Goal: Task Accomplishment & Management: Manage account settings

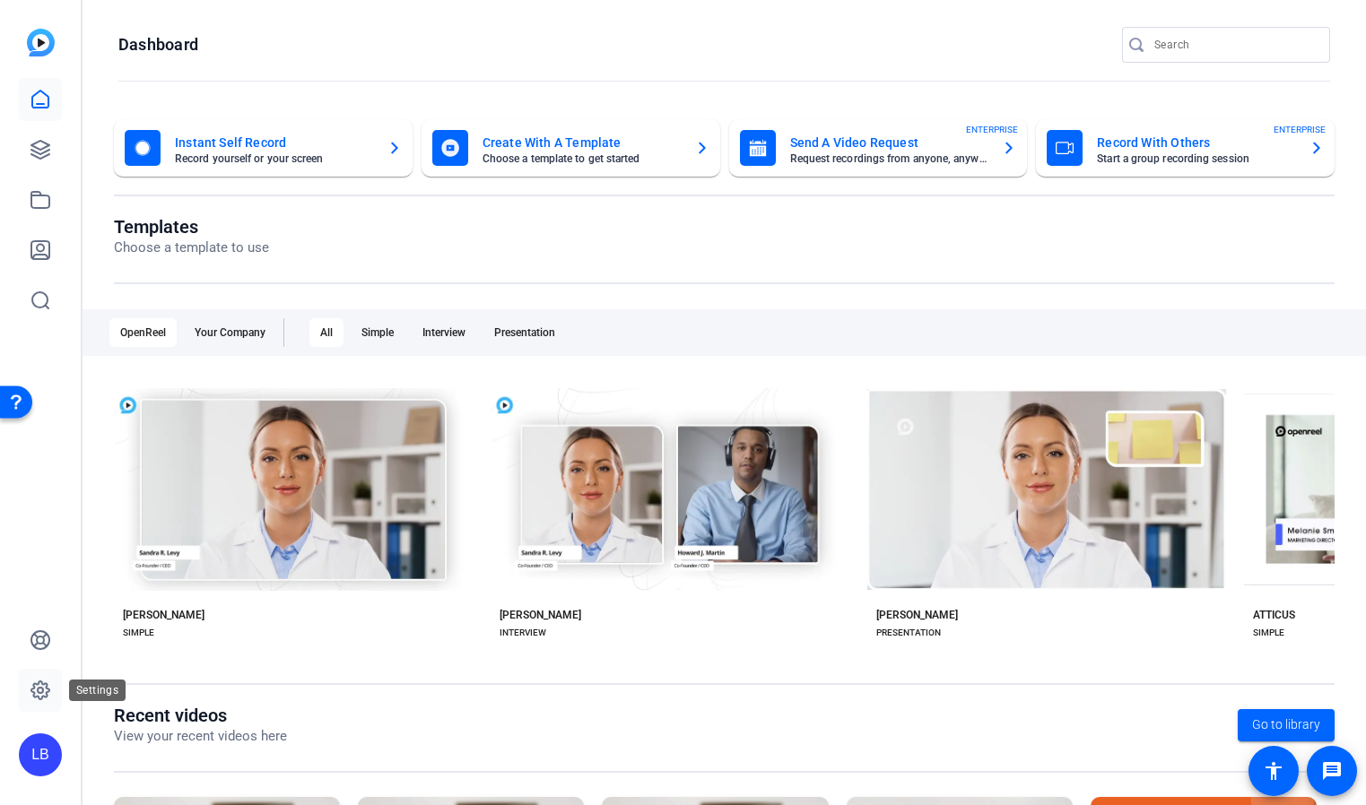
click at [41, 694] on icon at bounding box center [41, 691] width 22 height 22
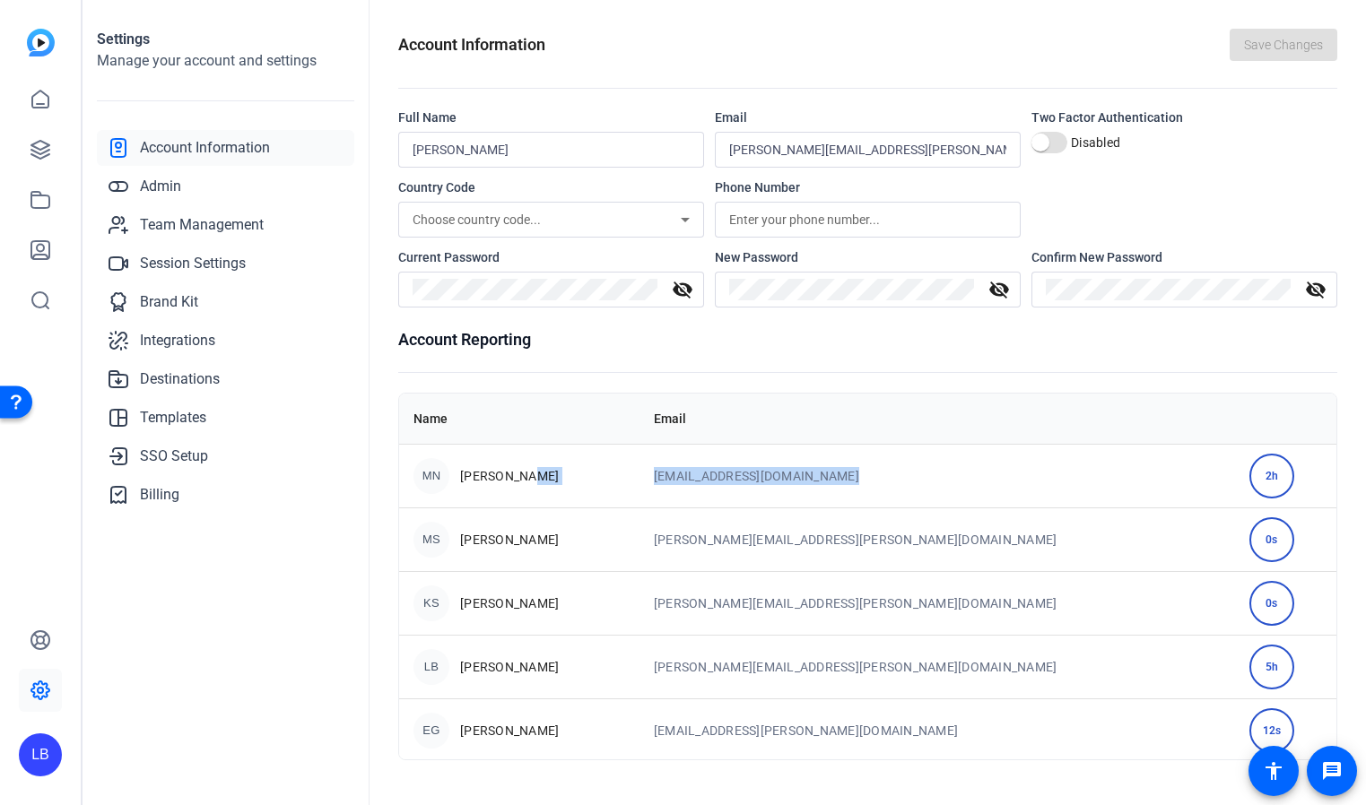
drag, startPoint x: 714, startPoint y: 487, endPoint x: 962, endPoint y: 475, distance: 248.7
click at [962, 475] on tr "MN [PERSON_NAME] [PERSON_NAME][EMAIL_ADDRESS][PERSON_NAME][DOMAIN_NAME] 2h" at bounding box center [867, 476] width 937 height 64
copy tr "[EMAIL_ADDRESS][DOMAIN_NAME]"
drag, startPoint x: 941, startPoint y: 545, endPoint x: 737, endPoint y: 537, distance: 203.7
click at [737, 537] on td "[PERSON_NAME][EMAIL_ADDRESS][PERSON_NAME][DOMAIN_NAME]" at bounding box center [936, 540] width 595 height 64
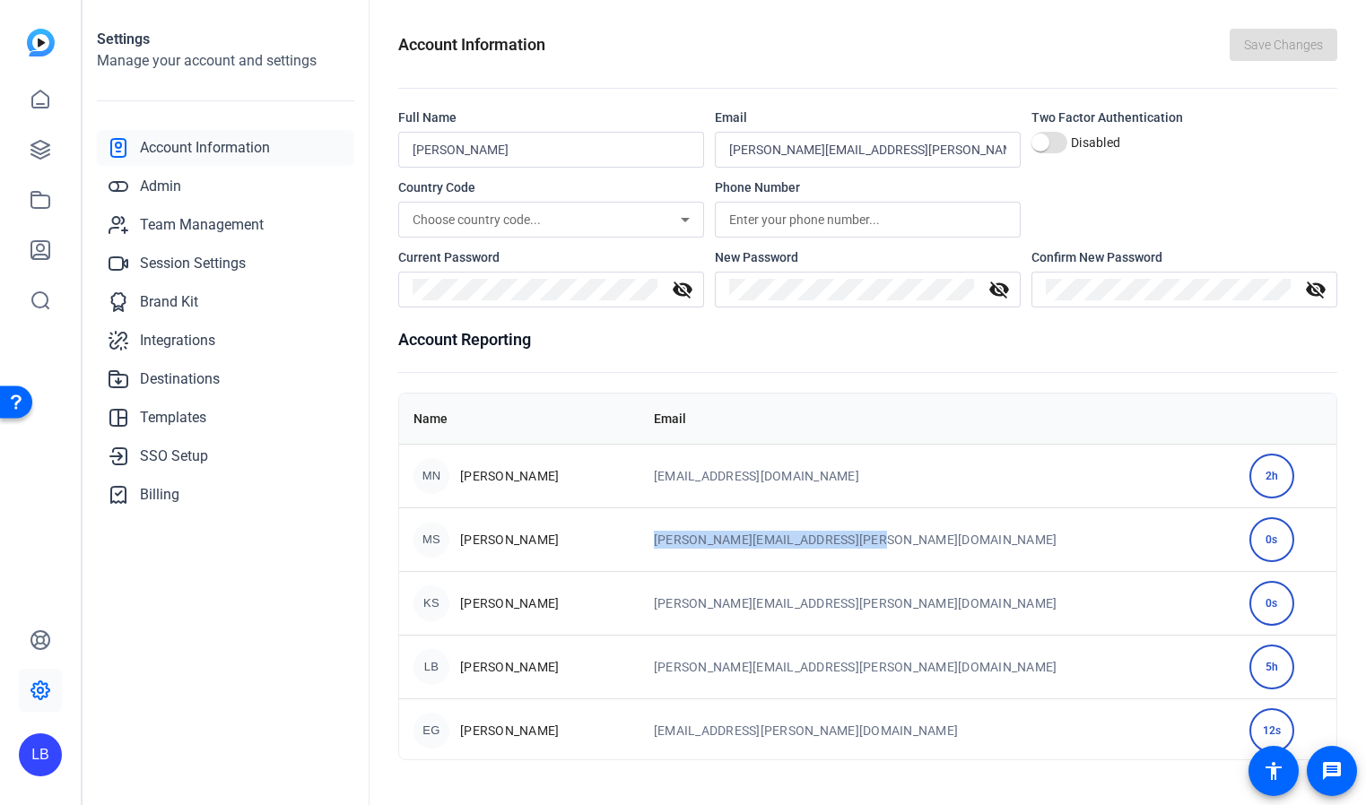
copy td "[PERSON_NAME][EMAIL_ADDRESS][PERSON_NAME][DOMAIN_NAME]"
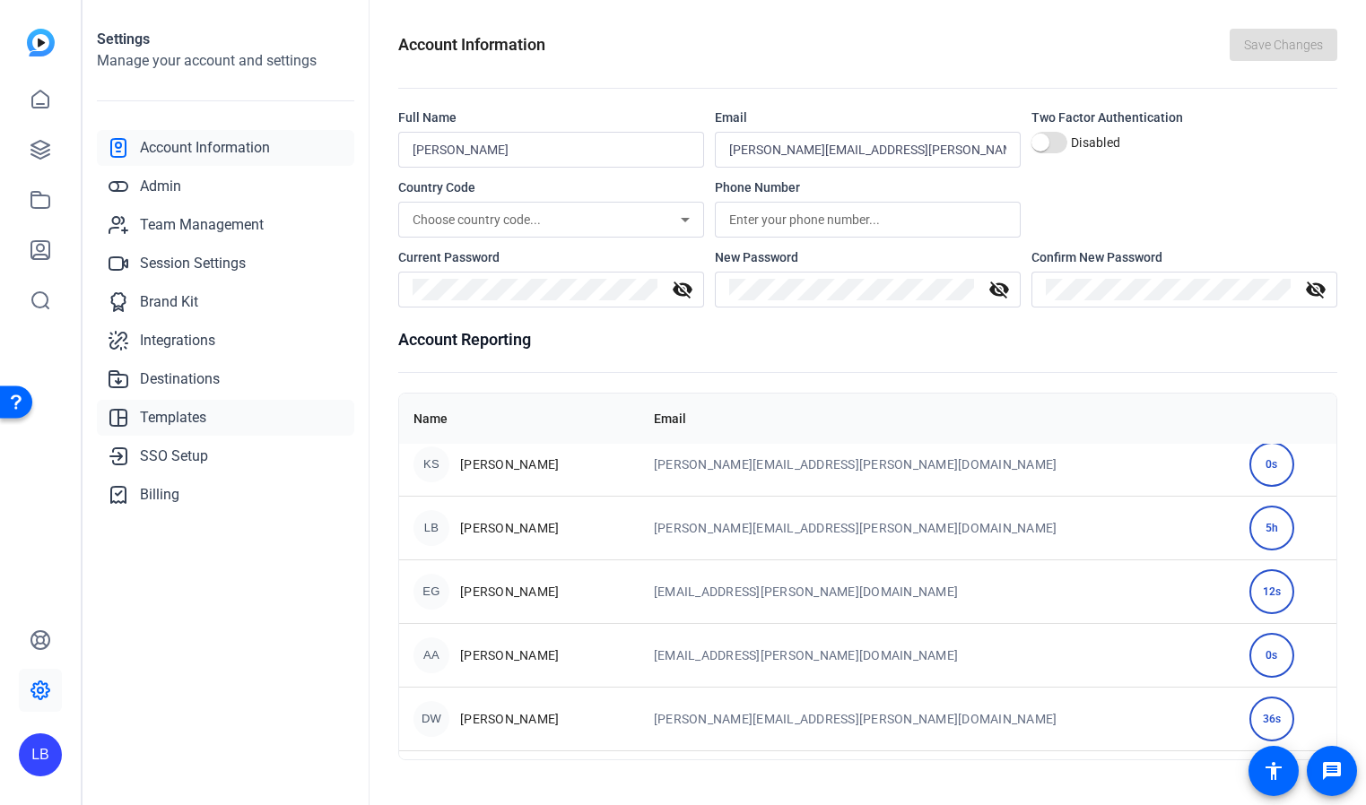
scroll to position [140, 0]
drag, startPoint x: 1002, startPoint y: 608, endPoint x: 738, endPoint y: 586, distance: 264.5
click at [738, 586] on td "[EMAIL_ADDRESS][PERSON_NAME][DOMAIN_NAME]" at bounding box center [936, 591] width 595 height 64
click at [743, 589] on td "[EMAIL_ADDRESS][PERSON_NAME][DOMAIN_NAME]" at bounding box center [936, 591] width 595 height 64
drag, startPoint x: 990, startPoint y: 587, endPoint x: 727, endPoint y: 582, distance: 262.8
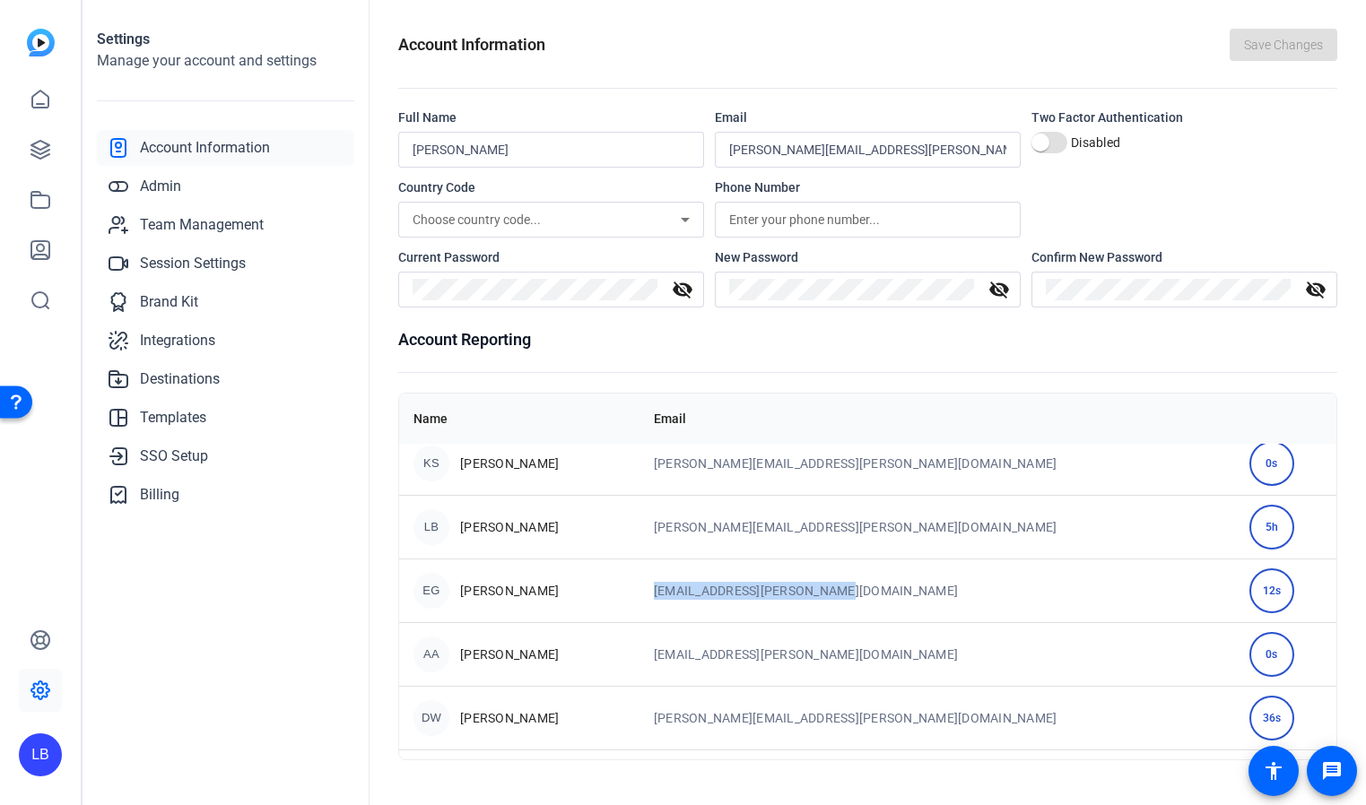
click at [727, 582] on td "[EMAIL_ADDRESS][PERSON_NAME][DOMAIN_NAME]" at bounding box center [936, 591] width 595 height 64
click at [757, 598] on td "[EMAIL_ADDRESS][PERSON_NAME][DOMAIN_NAME]" at bounding box center [936, 591] width 595 height 64
drag, startPoint x: 937, startPoint y: 590, endPoint x: 732, endPoint y: 587, distance: 205.4
click at [732, 587] on td "[EMAIL_ADDRESS][PERSON_NAME][DOMAIN_NAME]" at bounding box center [936, 591] width 595 height 64
click at [767, 595] on td "[EMAIL_ADDRESS][PERSON_NAME][DOMAIN_NAME]" at bounding box center [936, 591] width 595 height 64
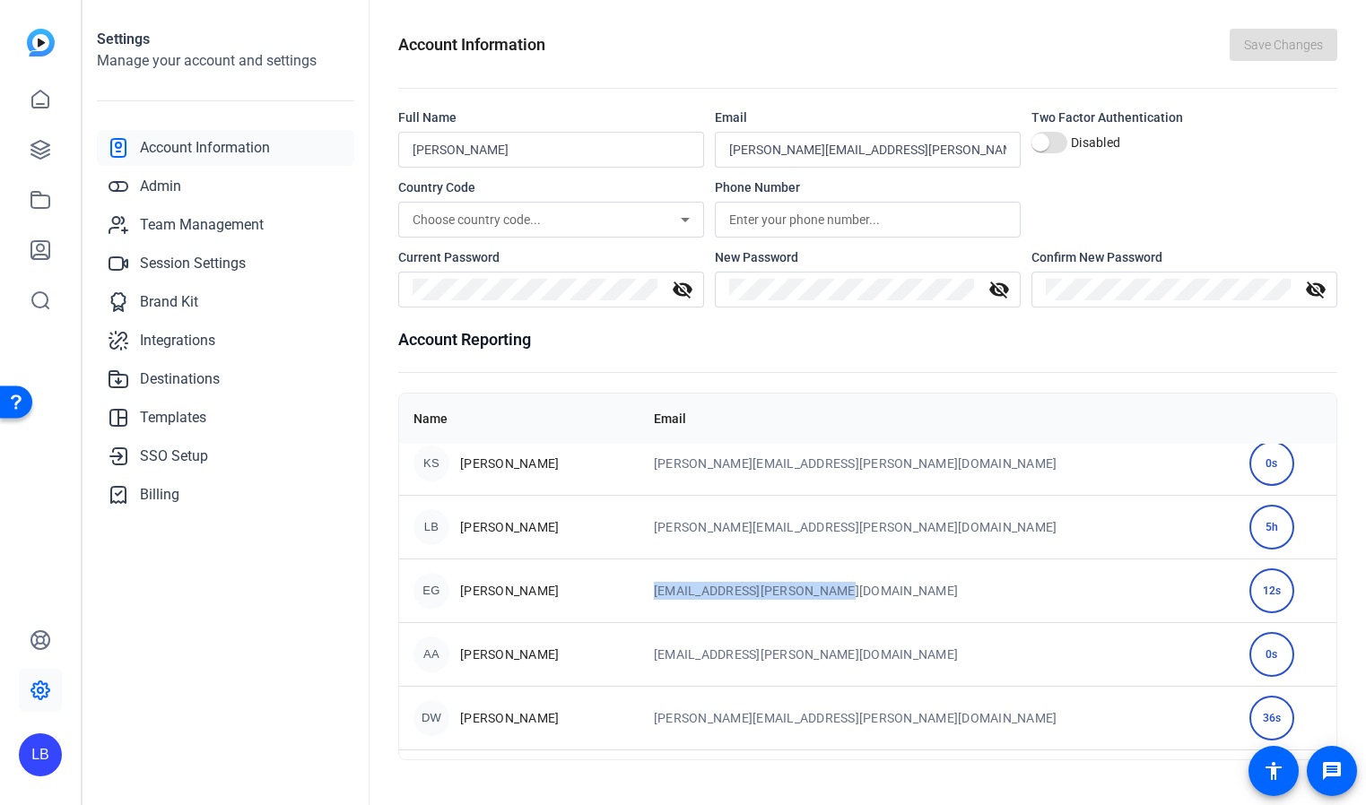
drag, startPoint x: 929, startPoint y: 589, endPoint x: 736, endPoint y: 586, distance: 192.8
click at [736, 586] on td "[EMAIL_ADDRESS][PERSON_NAME][DOMAIN_NAME]" at bounding box center [936, 591] width 595 height 64
click at [774, 595] on td "[EMAIL_ADDRESS][PERSON_NAME][DOMAIN_NAME]" at bounding box center [936, 591] width 595 height 64
drag, startPoint x: 928, startPoint y: 593, endPoint x: 744, endPoint y: 588, distance: 183.9
click at [744, 588] on td "[EMAIL_ADDRESS][PERSON_NAME][DOMAIN_NAME]" at bounding box center [936, 591] width 595 height 64
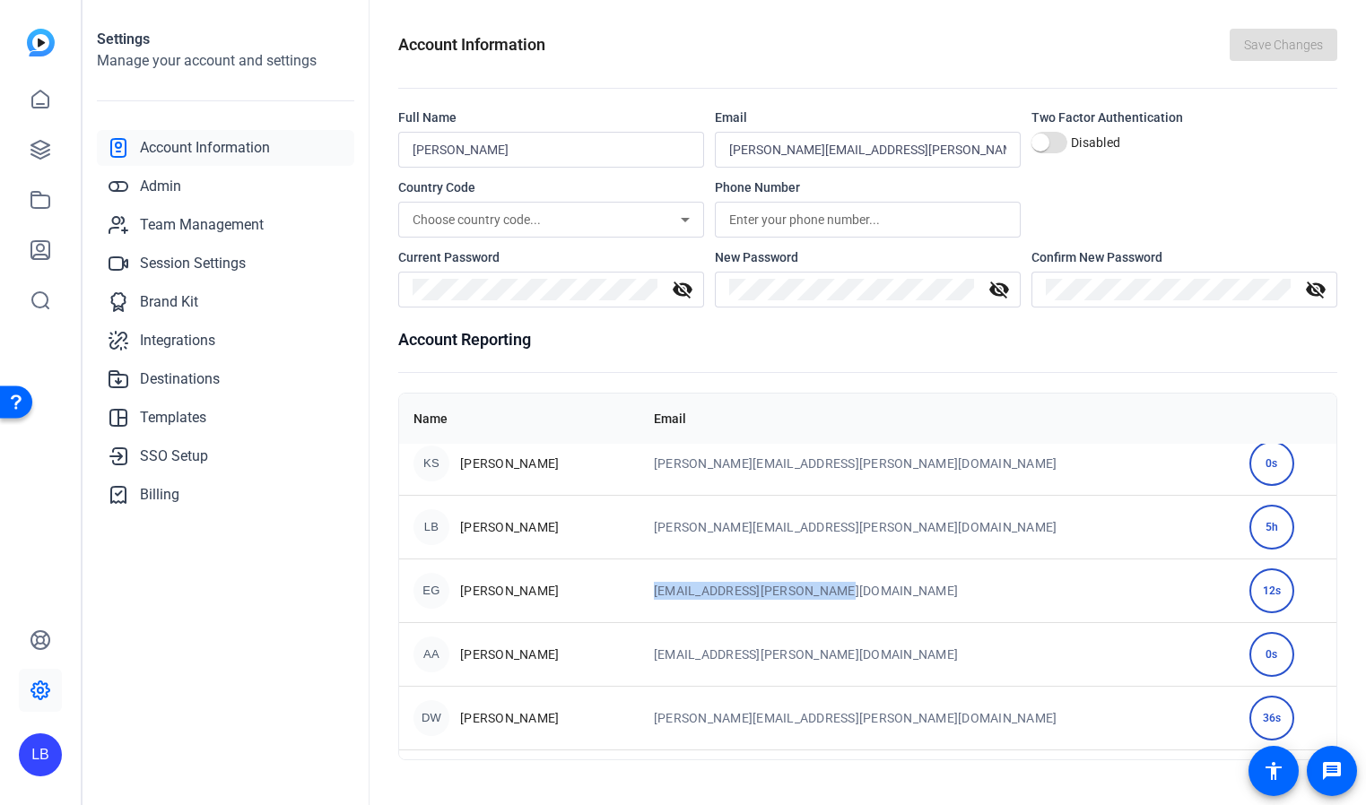
drag, startPoint x: 733, startPoint y: 588, endPoint x: 933, endPoint y: 591, distance: 200.0
click at [933, 591] on td "[EMAIL_ADDRESS][PERSON_NAME][DOMAIN_NAME]" at bounding box center [936, 591] width 595 height 64
copy td "[EMAIL_ADDRESS][PERSON_NAME][DOMAIN_NAME]"
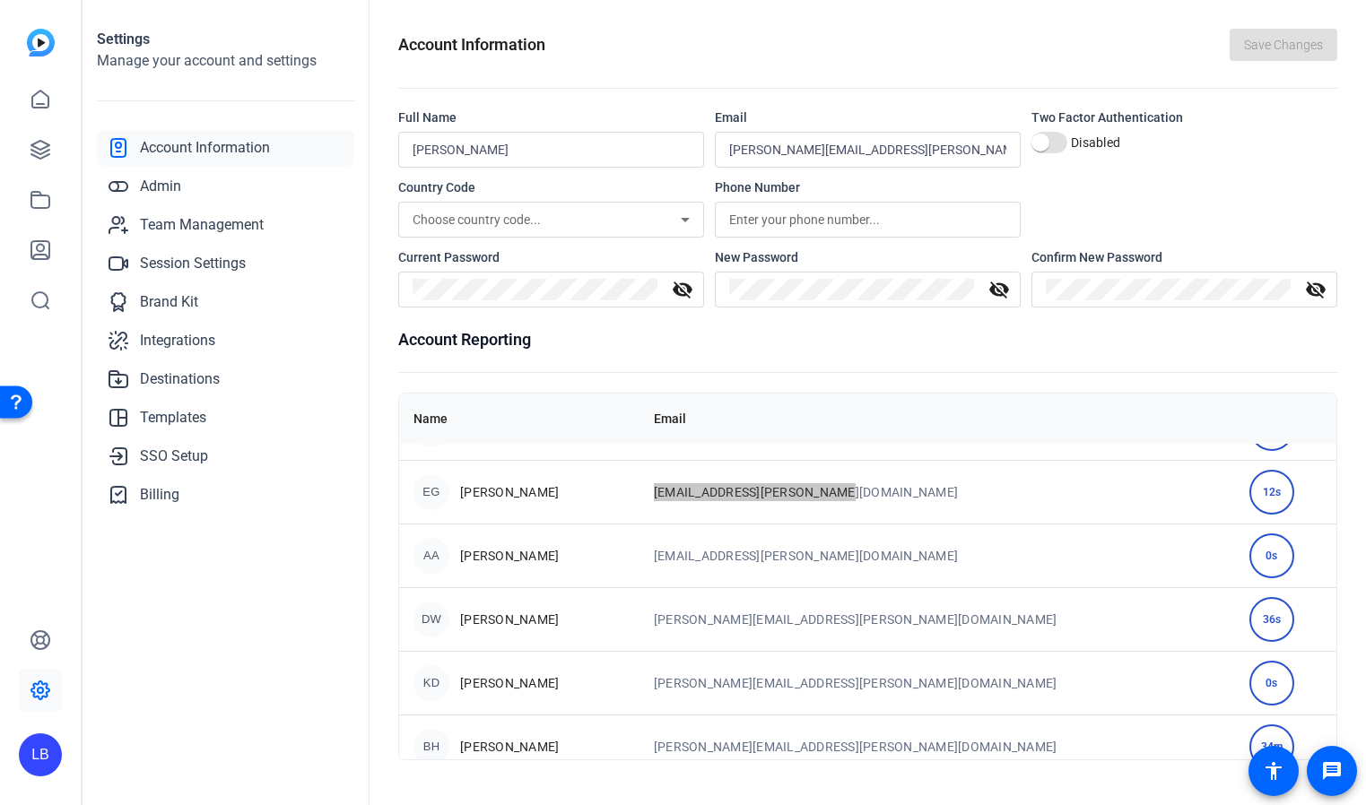
scroll to position [250, 0]
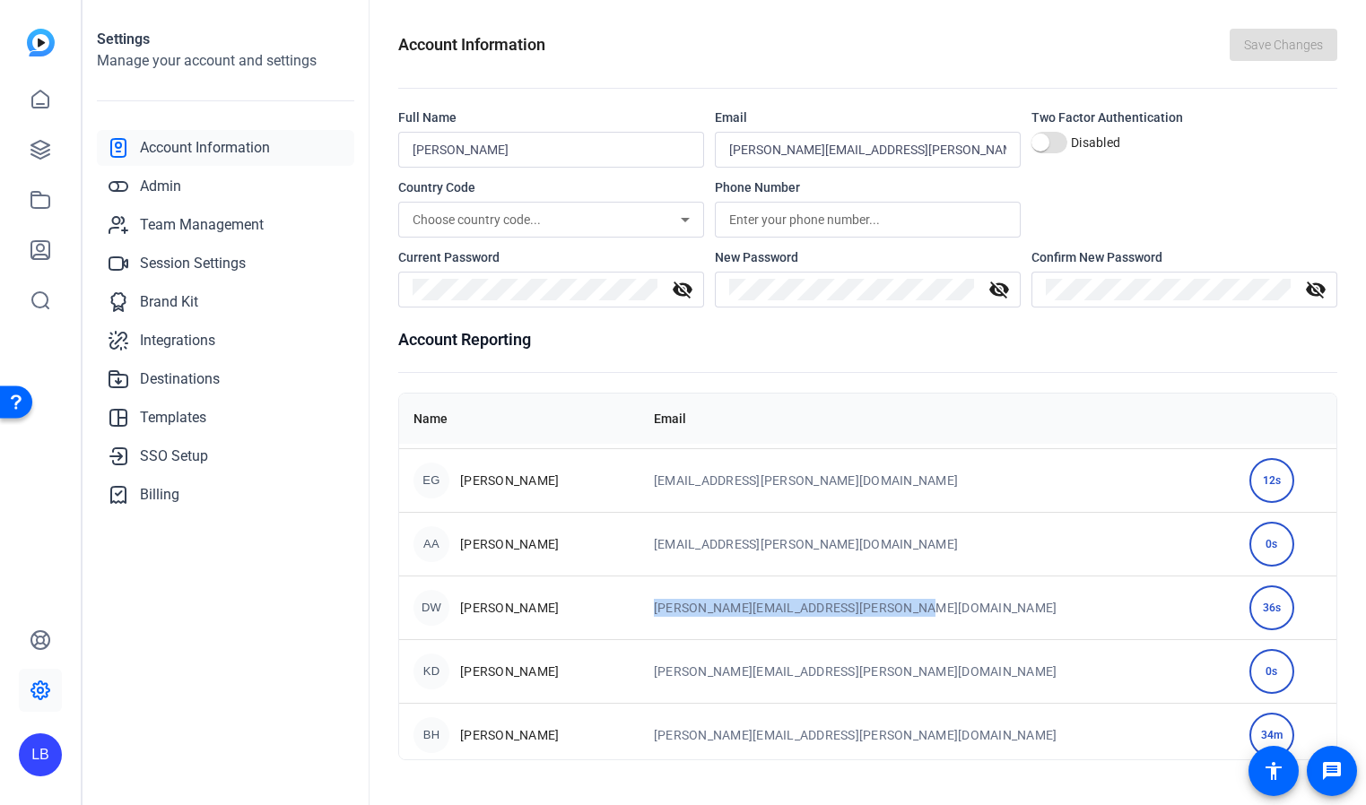
drag, startPoint x: 1007, startPoint y: 610, endPoint x: 733, endPoint y: 596, distance: 274.7
click at [733, 596] on td "[PERSON_NAME][EMAIL_ADDRESS][PERSON_NAME][DOMAIN_NAME]" at bounding box center [936, 608] width 595 height 64
copy td "[PERSON_NAME][EMAIL_ADDRESS][PERSON_NAME][DOMAIN_NAME]"
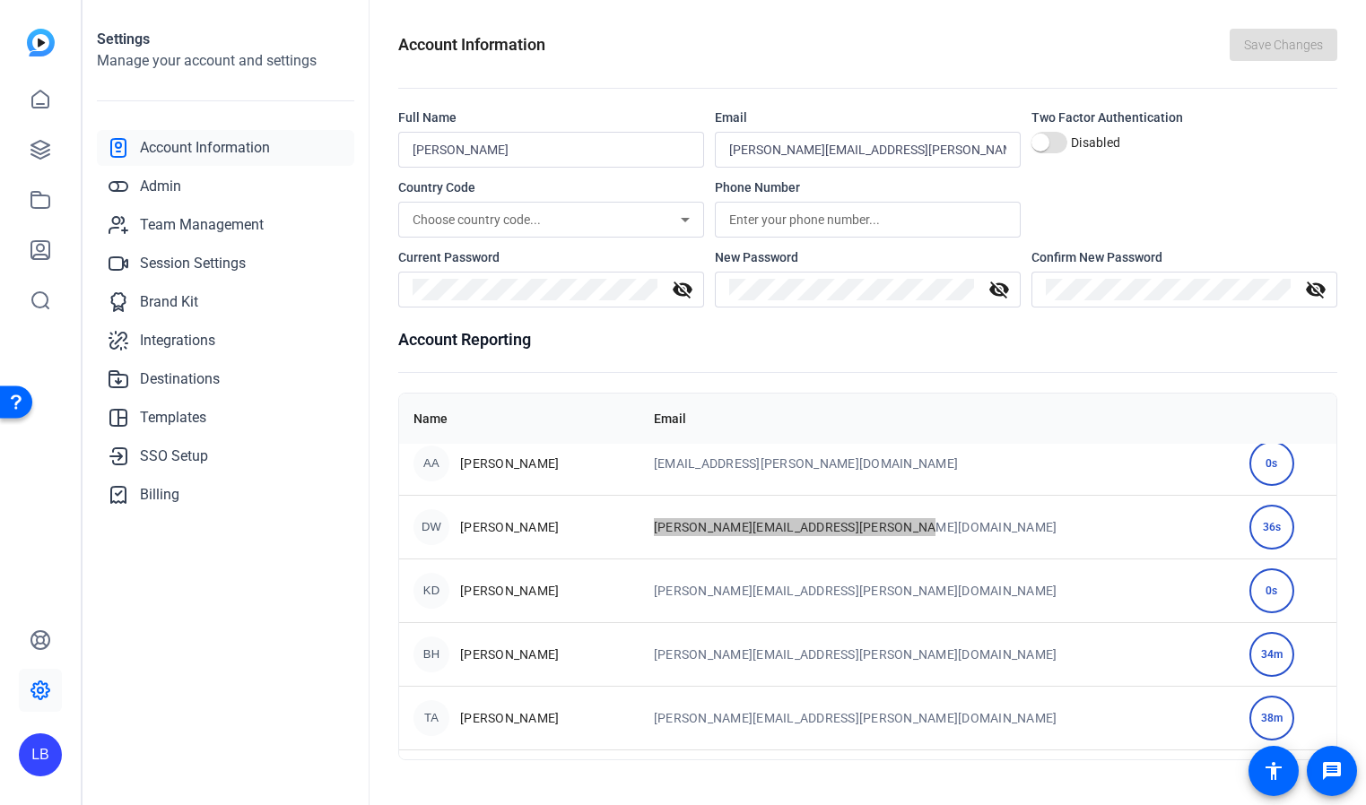
scroll to position [332, 0]
drag, startPoint x: 729, startPoint y: 655, endPoint x: 948, endPoint y: 660, distance: 218.8
click at [948, 660] on td "[PERSON_NAME][EMAIL_ADDRESS][PERSON_NAME][DOMAIN_NAME]" at bounding box center [936, 653] width 595 height 64
click at [909, 659] on td "[PERSON_NAME][EMAIL_ADDRESS][PERSON_NAME][DOMAIN_NAME]" at bounding box center [936, 653] width 595 height 64
drag, startPoint x: 725, startPoint y: 655, endPoint x: 901, endPoint y: 660, distance: 176.7
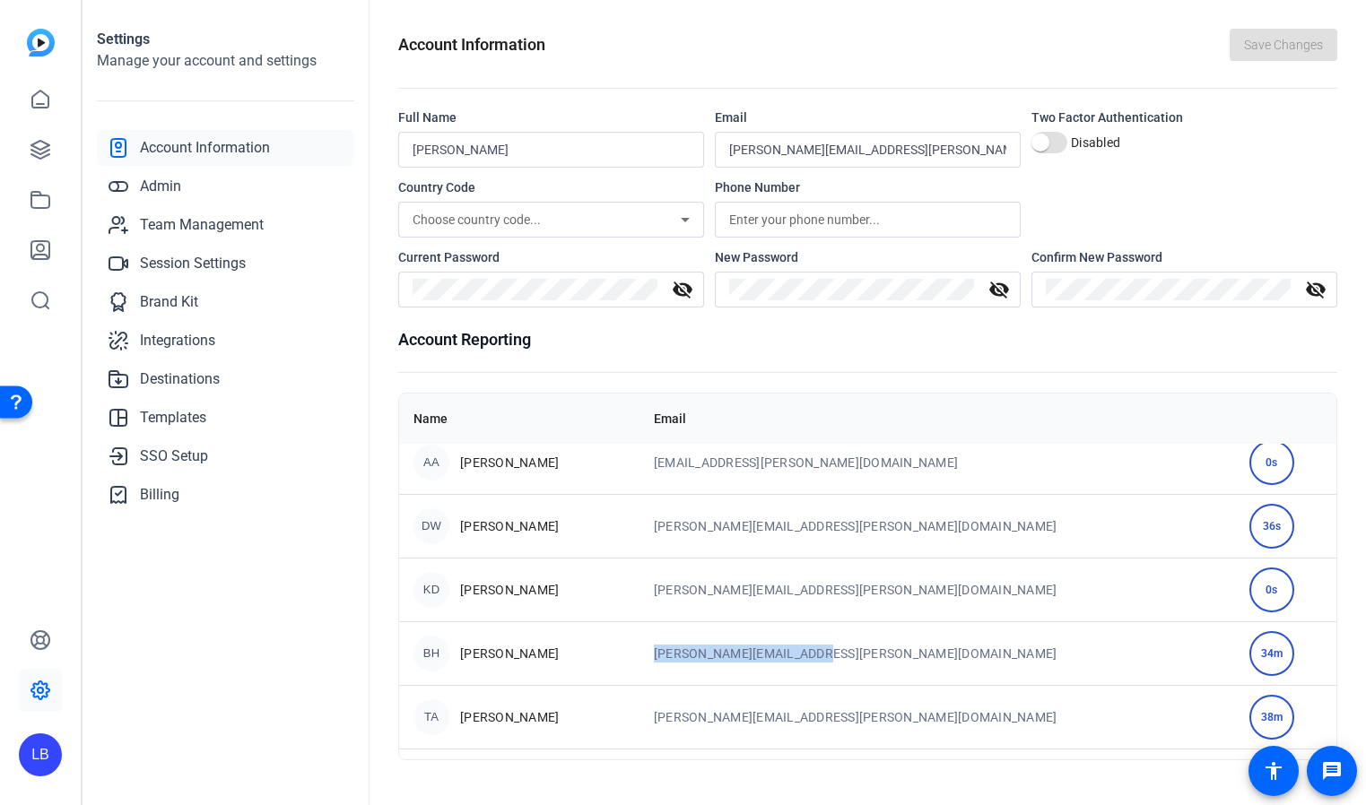
click at [901, 660] on td "[PERSON_NAME][EMAIL_ADDRESS][PERSON_NAME][DOMAIN_NAME]" at bounding box center [936, 653] width 595 height 64
drag, startPoint x: 1033, startPoint y: 654, endPoint x: 747, endPoint y: 648, distance: 286.1
click at [747, 648] on td "[PERSON_NAME][EMAIL_ADDRESS][PERSON_NAME][DOMAIN_NAME]" at bounding box center [936, 653] width 595 height 64
click at [607, 320] on openreel-account-information "Account Information Save Changes Full Name [PERSON_NAME] Email [PERSON_NAME][EM…" at bounding box center [867, 395] width 939 height 732
click at [163, 449] on span "SSO Setup" at bounding box center [174, 457] width 68 height 22
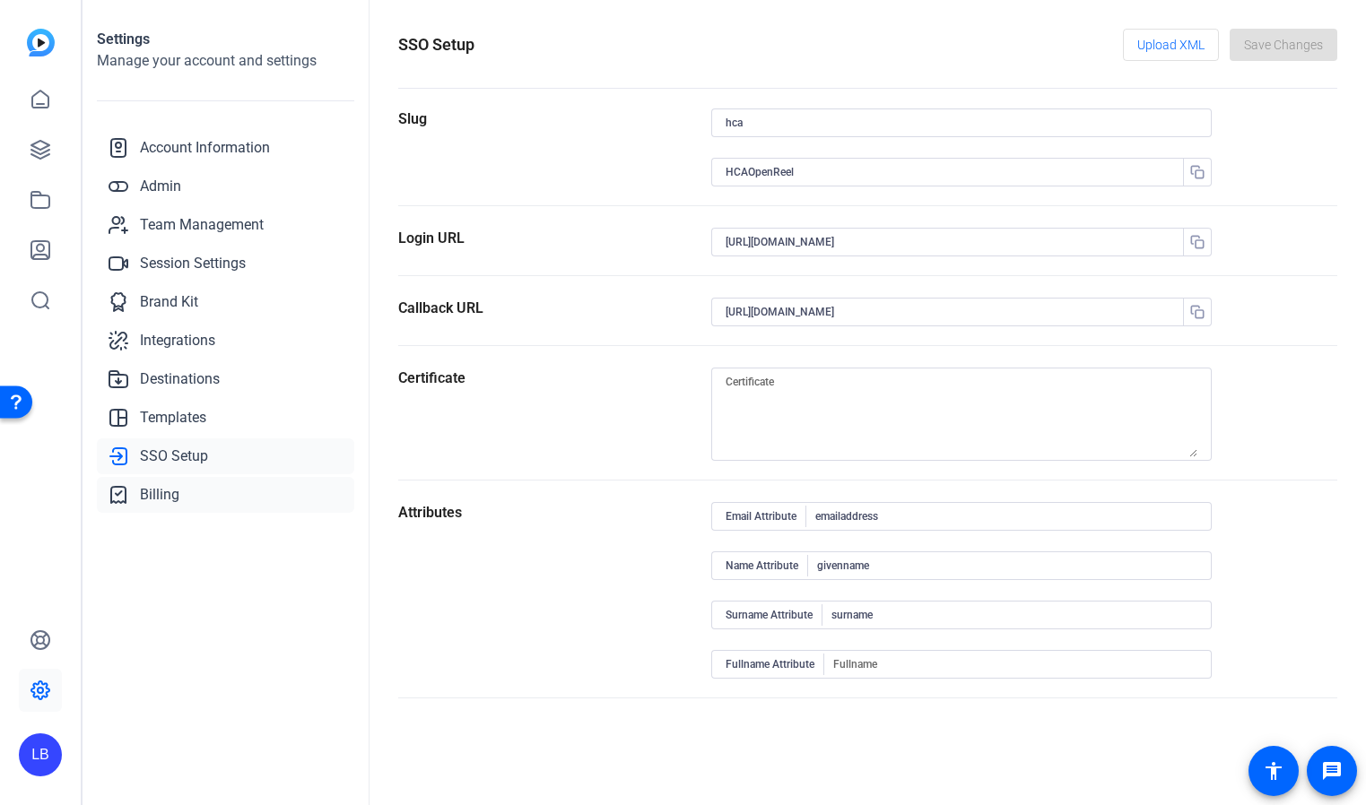
click at [145, 487] on span "Billing" at bounding box center [159, 495] width 39 height 22
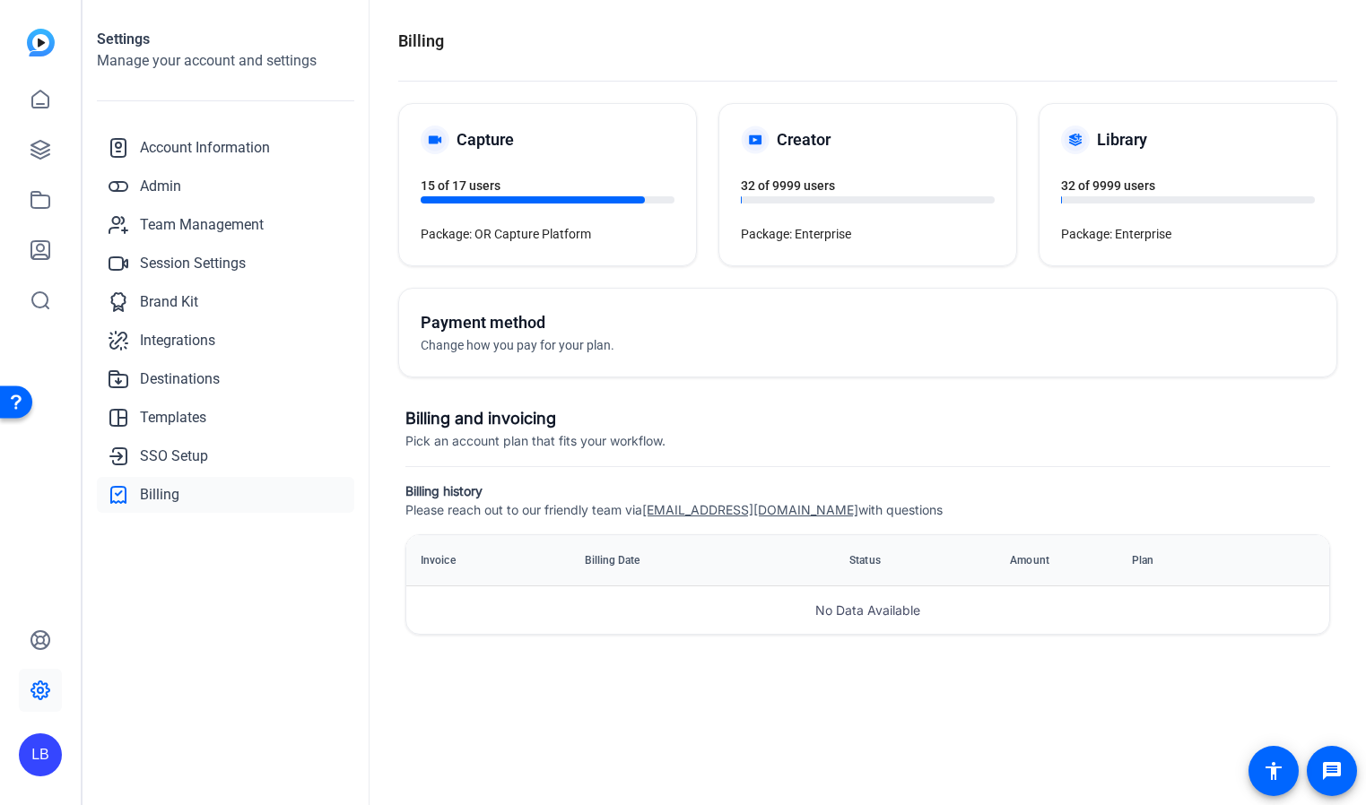
click at [531, 234] on span "Package: OR Capture Platform" at bounding box center [506, 234] width 170 height 14
click at [488, 148] on h5 "Capture" at bounding box center [484, 139] width 57 height 25
click at [851, 230] on span "Package: Enterprise" at bounding box center [796, 234] width 110 height 14
click at [823, 158] on div "Creator 32 of 9999 users Package: Enterprise" at bounding box center [867, 184] width 297 height 161
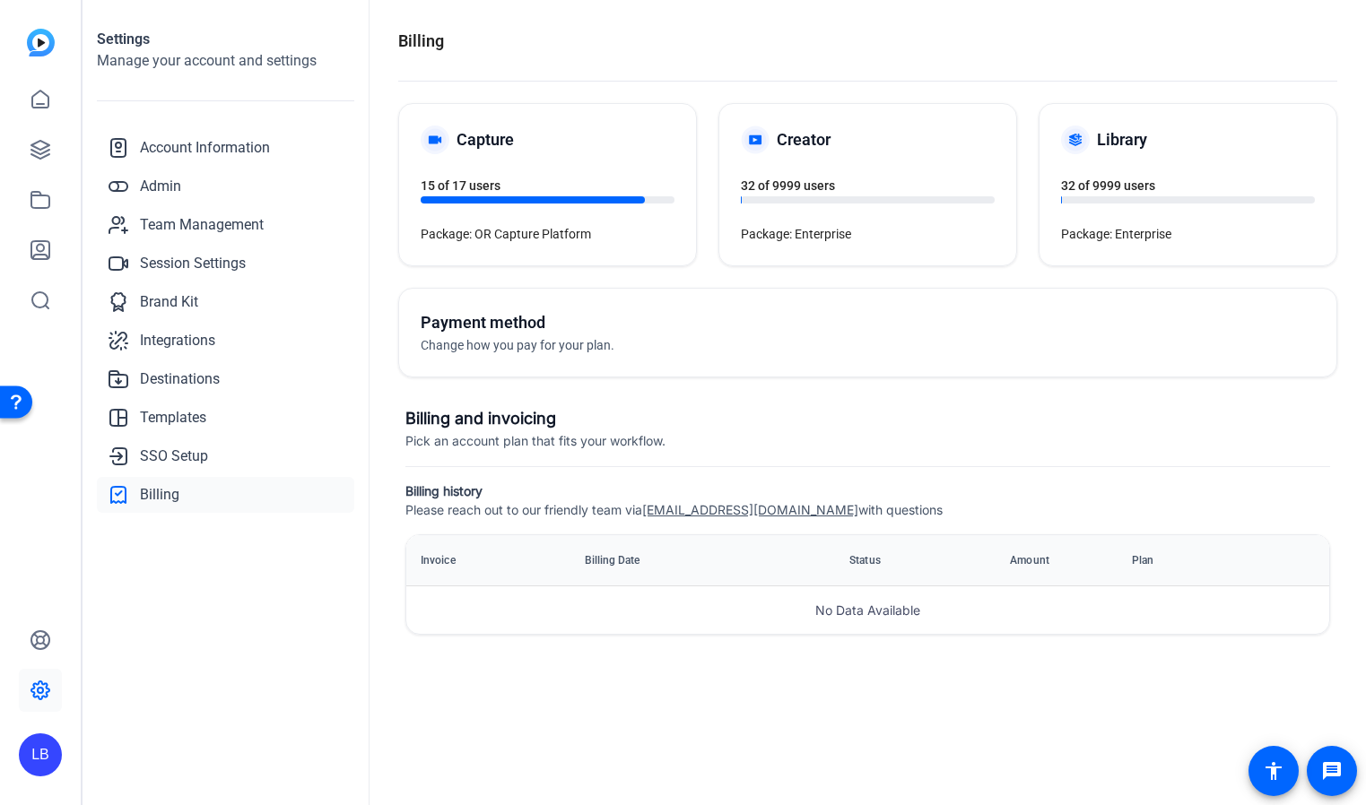
click at [781, 141] on h5 "Creator" at bounding box center [804, 139] width 54 height 25
click at [749, 185] on span "32 of 9999 users" at bounding box center [788, 185] width 94 height 14
click at [149, 221] on span "Team Management" at bounding box center [202, 225] width 124 height 22
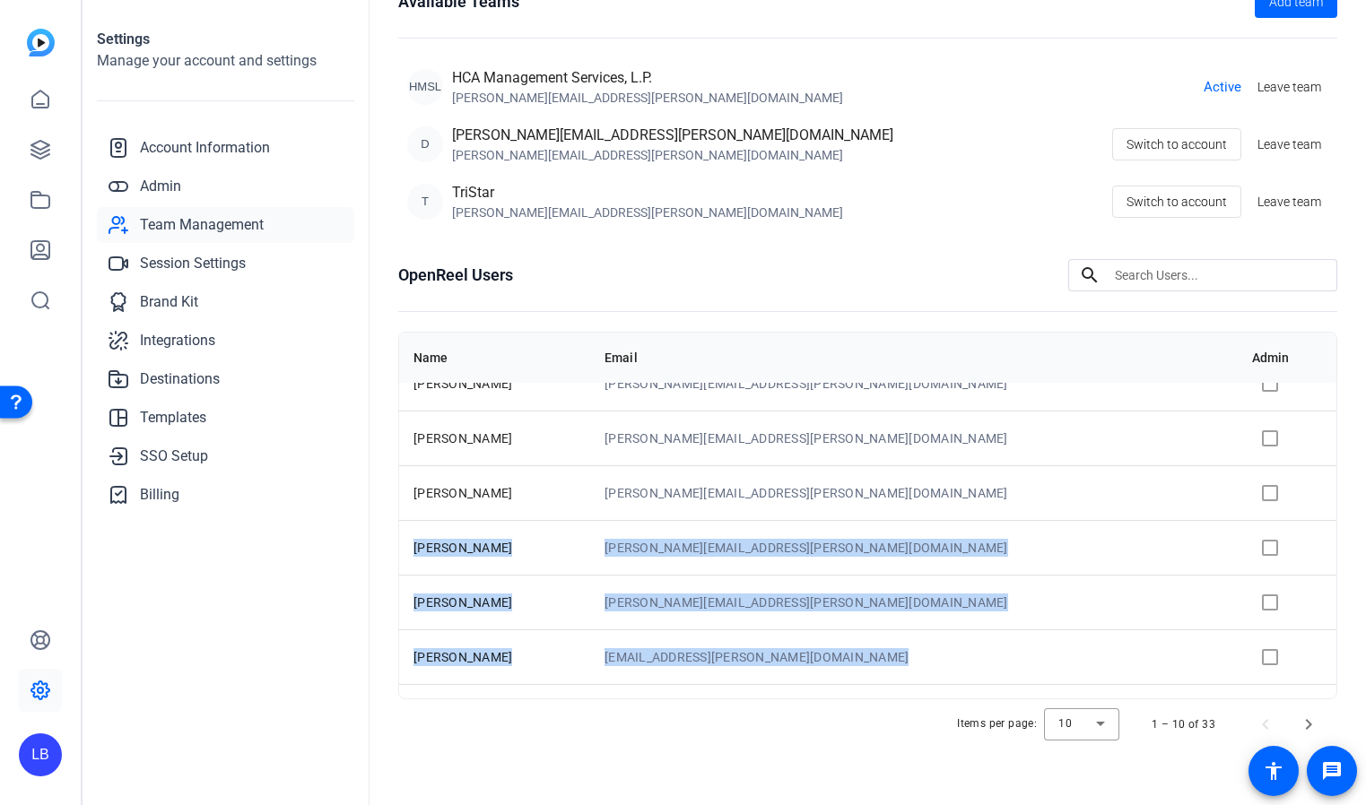
scroll to position [230, 0]
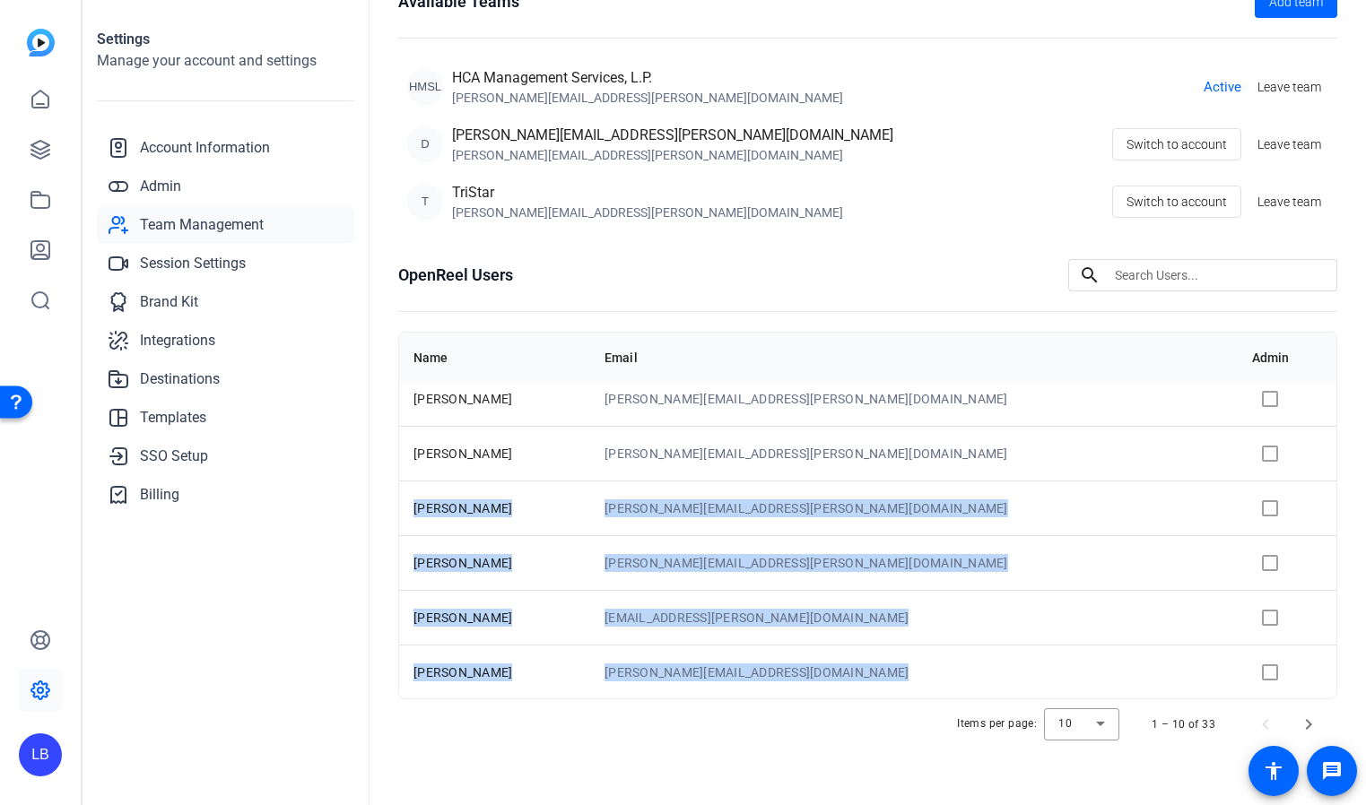
drag, startPoint x: 404, startPoint y: 600, endPoint x: 925, endPoint y: 716, distance: 533.0
click at [925, 716] on openreel-team-management-users-table "Name Email Admin [PERSON_NAME] [PERSON_NAME][EMAIL_ADDRESS][PERSON_NAME][DOMAIN…" at bounding box center [867, 541] width 939 height 418
copy table "[PERSON_NAME] [PERSON_NAME][EMAIL_ADDRESS][PERSON_NAME][DOMAIN_NAME] [PERSON_NA…"
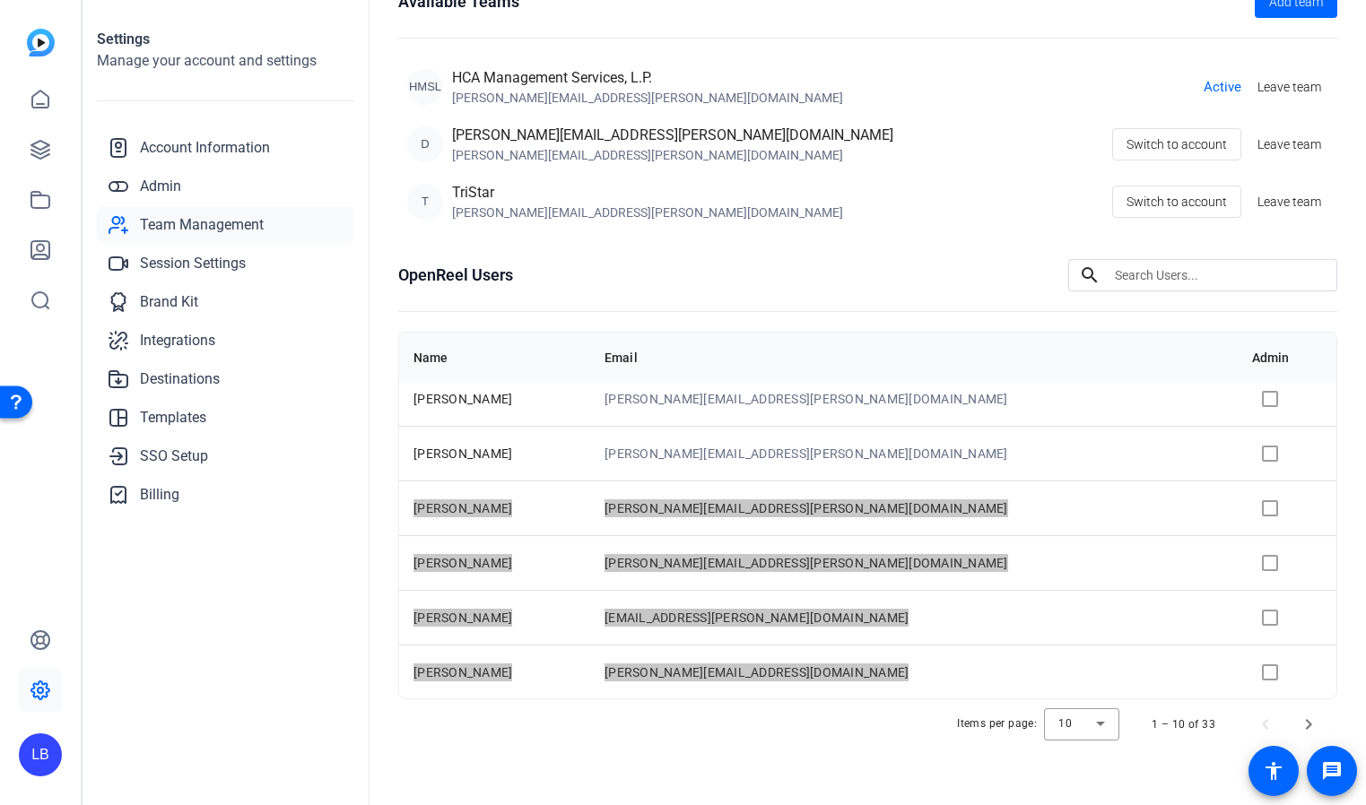
scroll to position [0, 0]
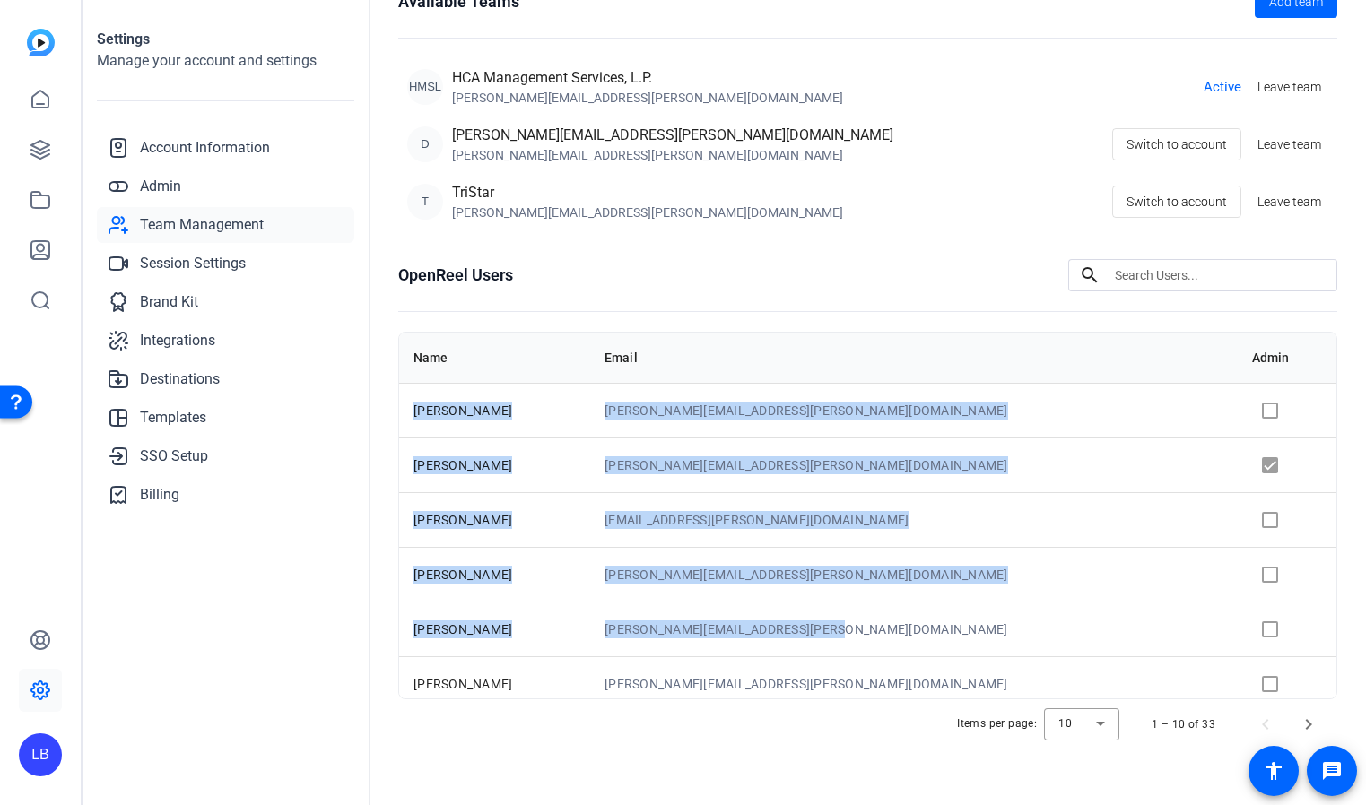
drag, startPoint x: 402, startPoint y: 418, endPoint x: 935, endPoint y: 631, distance: 574.6
click at [935, 631] on tbody "[PERSON_NAME] [PERSON_NAME][EMAIL_ADDRESS][PERSON_NAME][DOMAIN_NAME] L.B. Balla…" at bounding box center [867, 656] width 937 height 547
copy tbody "[PERSON_NAME] [PERSON_NAME][EMAIL_ADDRESS][PERSON_NAME][DOMAIN_NAME] L.B. Balla…"
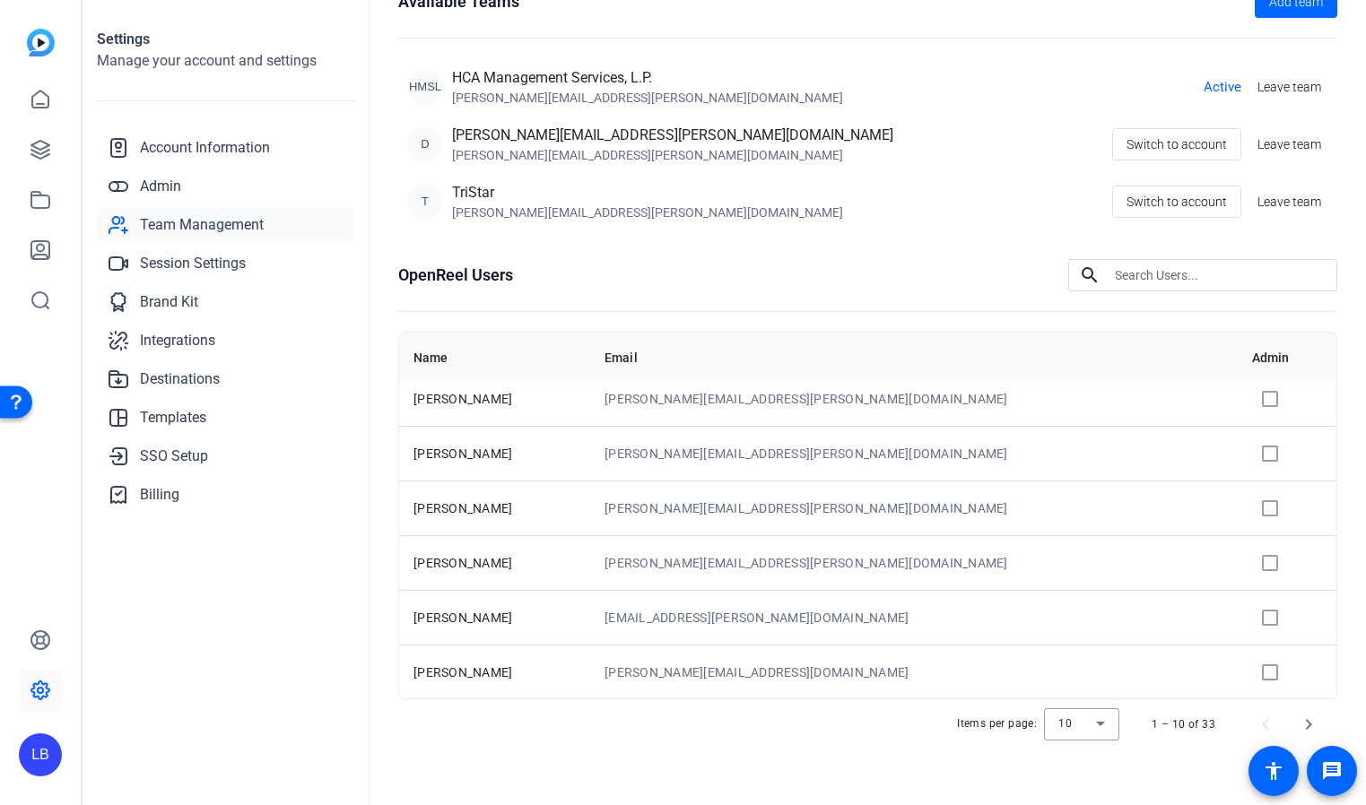
click at [402, 604] on td "[PERSON_NAME]" at bounding box center [494, 617] width 191 height 55
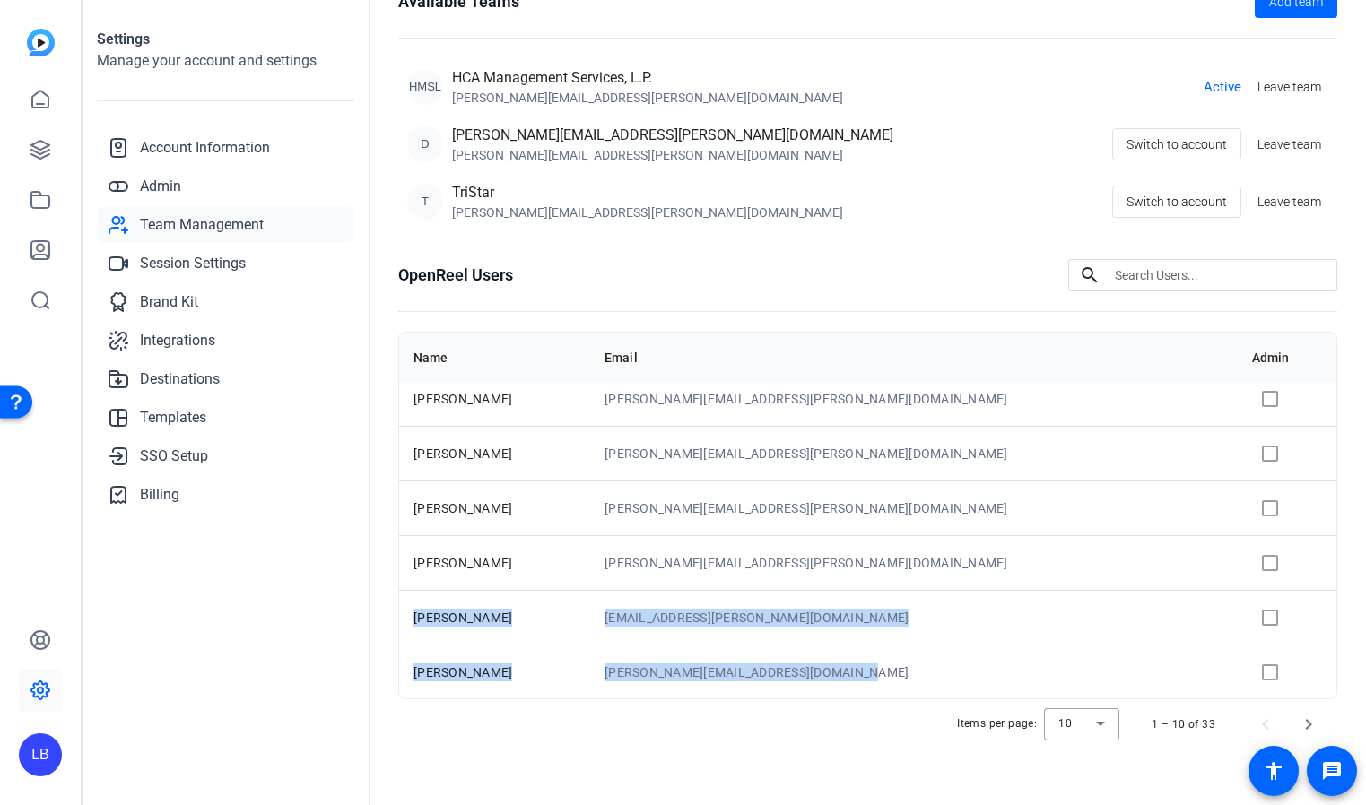
drag, startPoint x: 402, startPoint y: 604, endPoint x: 919, endPoint y: 677, distance: 522.5
click at [919, 677] on tbody "[PERSON_NAME] [PERSON_NAME][EMAIL_ADDRESS][PERSON_NAME][DOMAIN_NAME] L.B. Balla…" at bounding box center [867, 425] width 937 height 547
copy tbody "[PERSON_NAME] [PERSON_NAME][EMAIL_ADDRESS][PERSON_NAME][DOMAIN_NAME] [PERSON_NA…"
click at [1309, 725] on span "Next page" at bounding box center [1308, 724] width 43 height 43
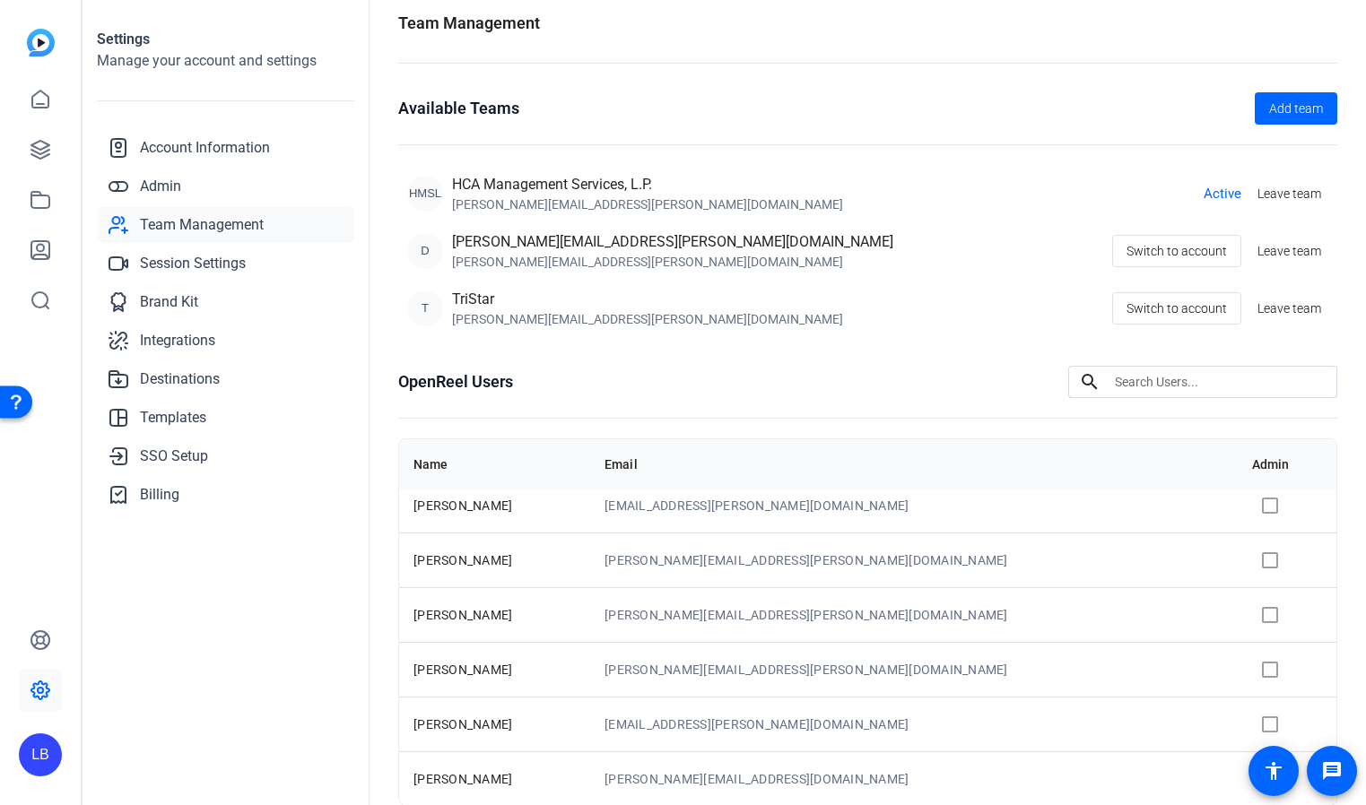
scroll to position [125, 0]
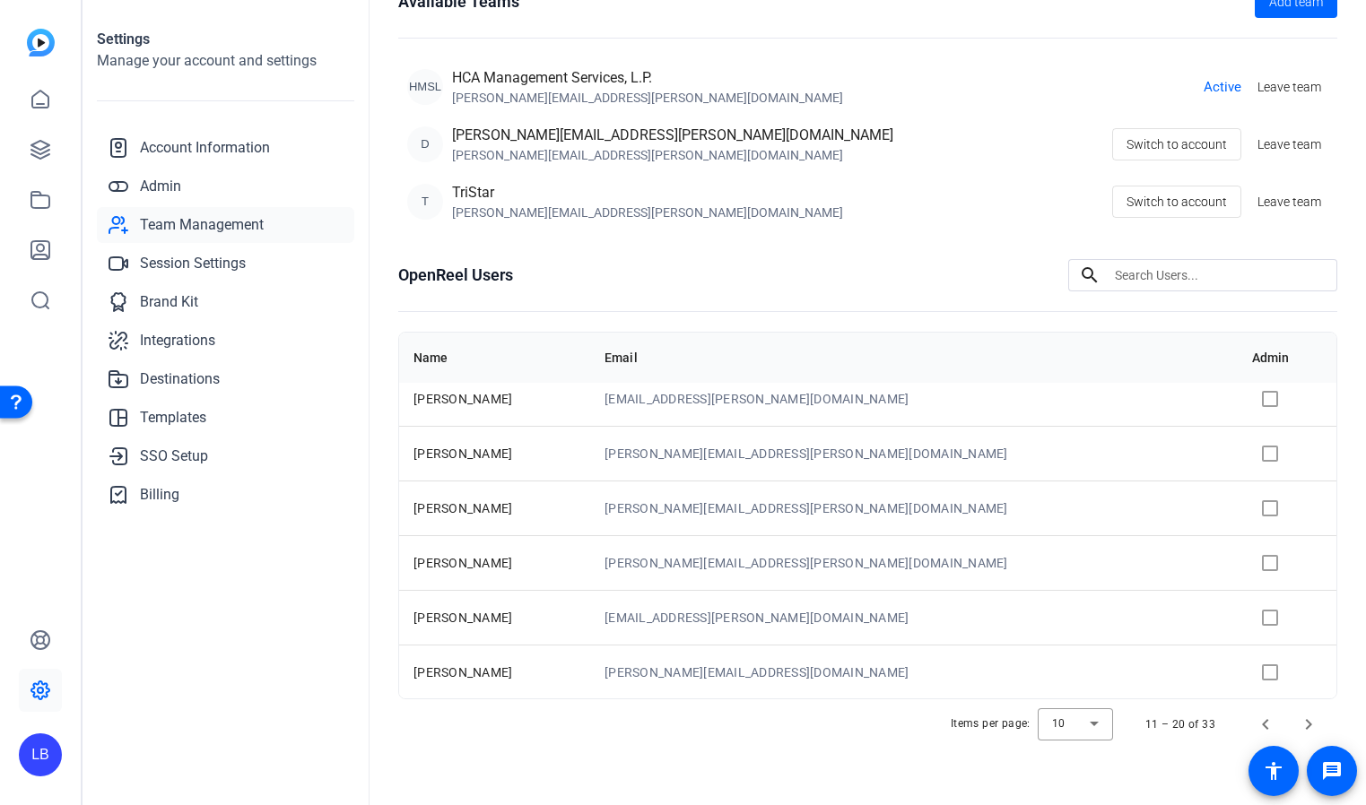
drag, startPoint x: 411, startPoint y: 535, endPoint x: 1020, endPoint y: 742, distance: 642.8
click at [1029, 804] on html "Accessibility Screen-Reader Guide, Feedback, and Issue Reporting | New window L…" at bounding box center [683, 402] width 1366 height 805
copy openreel-team-management-users-table "[PERSON_NAME] [PERSON_NAME][EMAIL_ADDRESS][PERSON_NAME][DOMAIN_NAME] Kelly Wood…"
click at [1306, 724] on span "Next page" at bounding box center [1308, 724] width 43 height 43
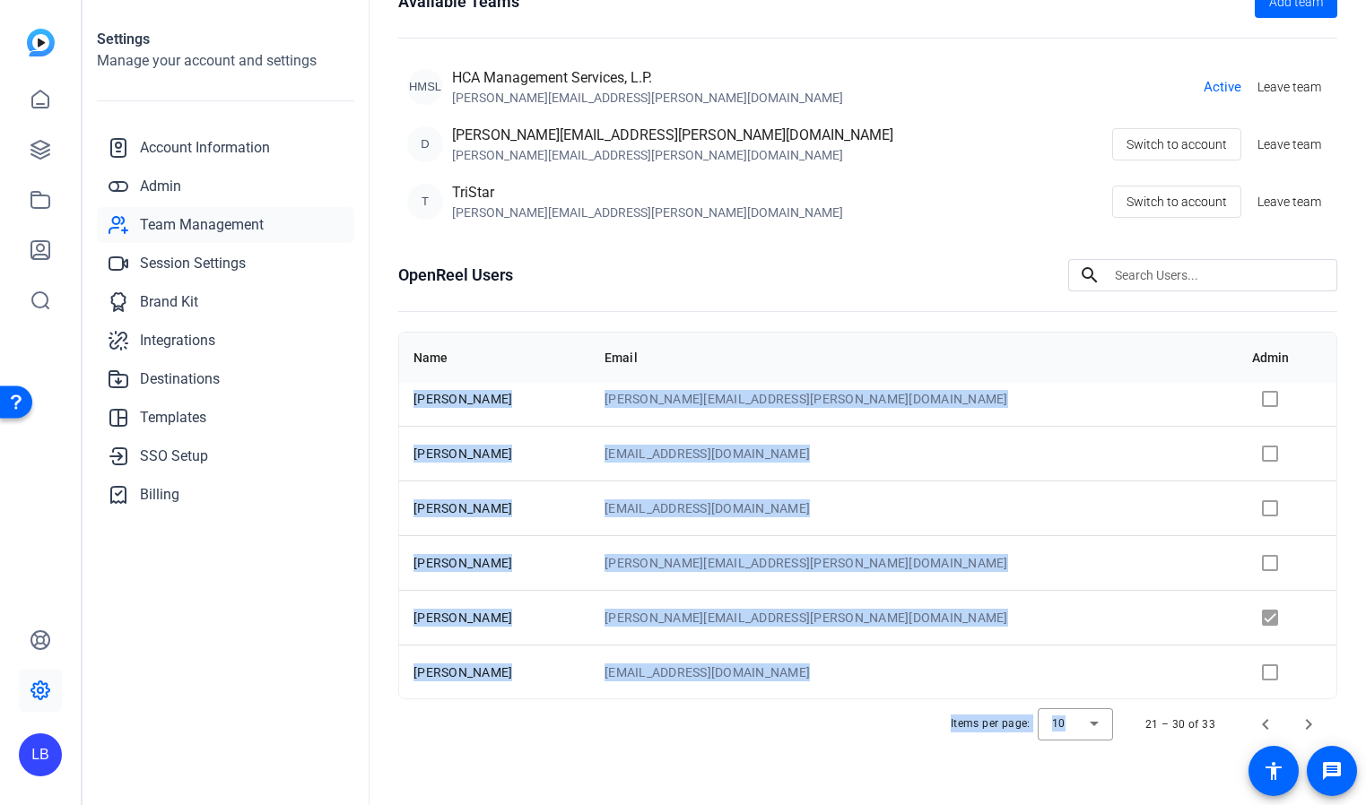
copy openreel-team-management-users-table "Items per page: 10"
click at [1309, 723] on span "Next page" at bounding box center [1308, 724] width 43 height 43
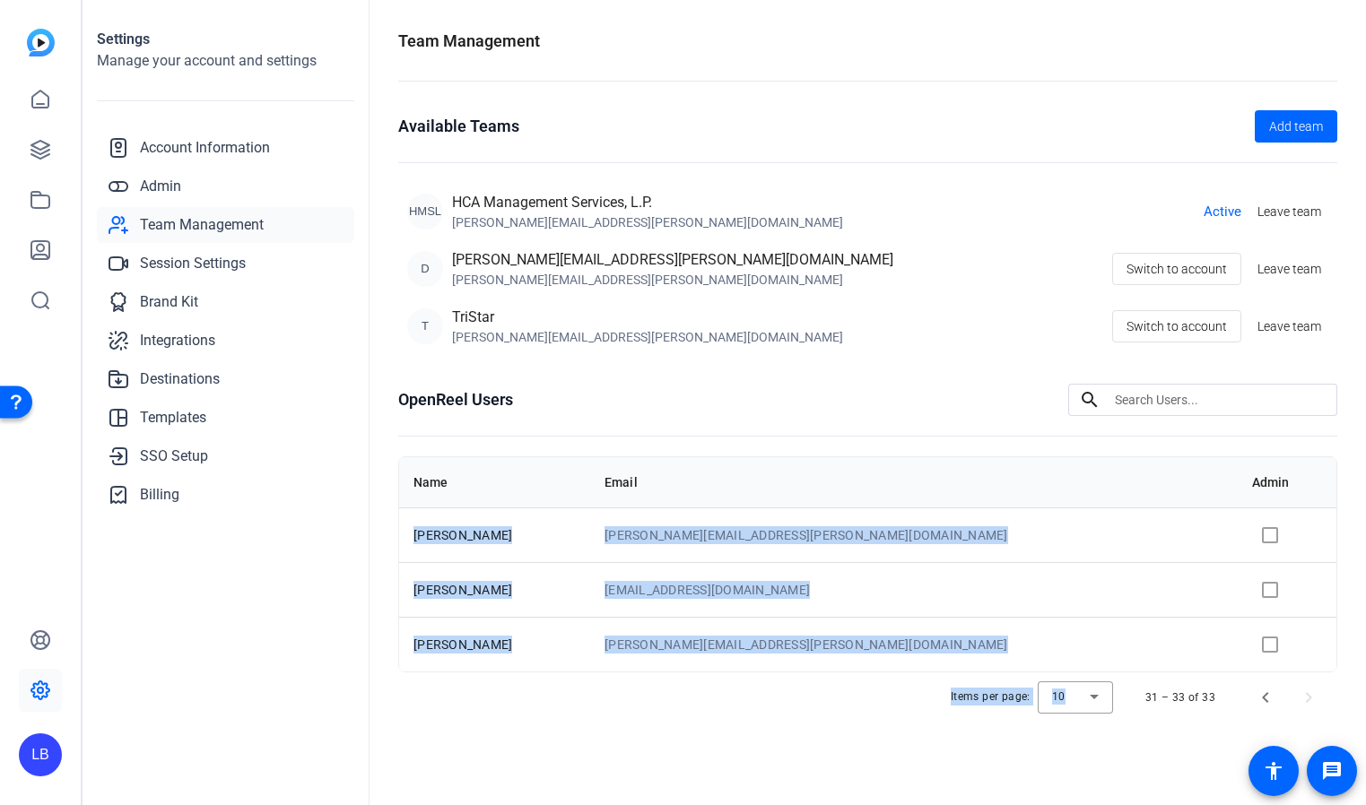
copy openreel-team-management-users-table "Items per page: 10"
